Goal: Task Accomplishment & Management: Complete application form

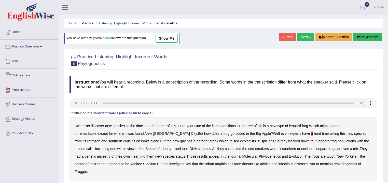
click at [38, 45] on link "Practice Questions" at bounding box center [29, 46] width 58 height 13
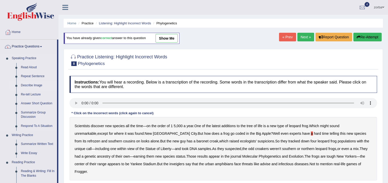
click at [24, 88] on link "Describe Image" at bounding box center [38, 85] width 38 height 9
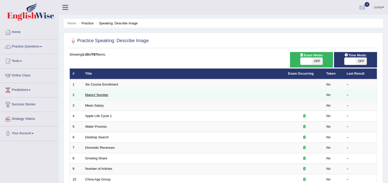
click at [103, 95] on link "Majors' Number" at bounding box center [96, 95] width 23 height 4
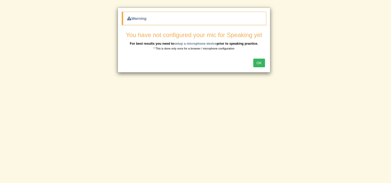
click at [260, 64] on button "OK" at bounding box center [259, 63] width 12 height 9
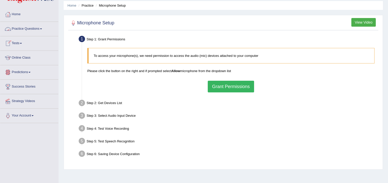
scroll to position [20, 0]
